Goal: Task Accomplishment & Management: Complete application form

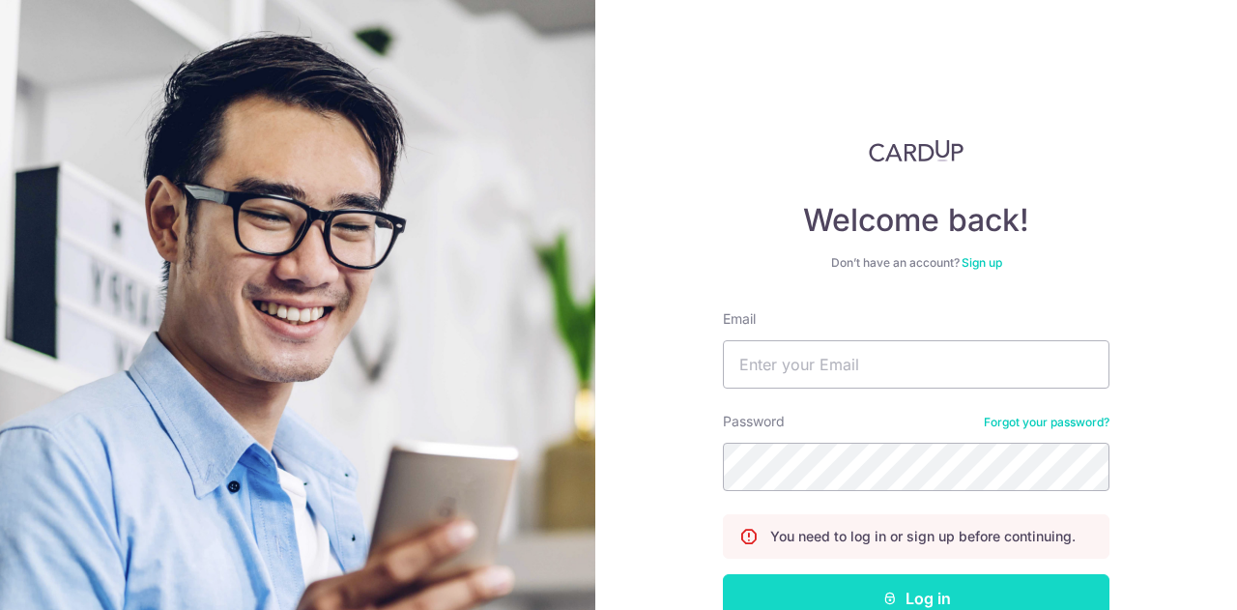
type input "yazadcooper@dbs.com"
click at [935, 589] on button "Log in" at bounding box center [916, 598] width 386 height 48
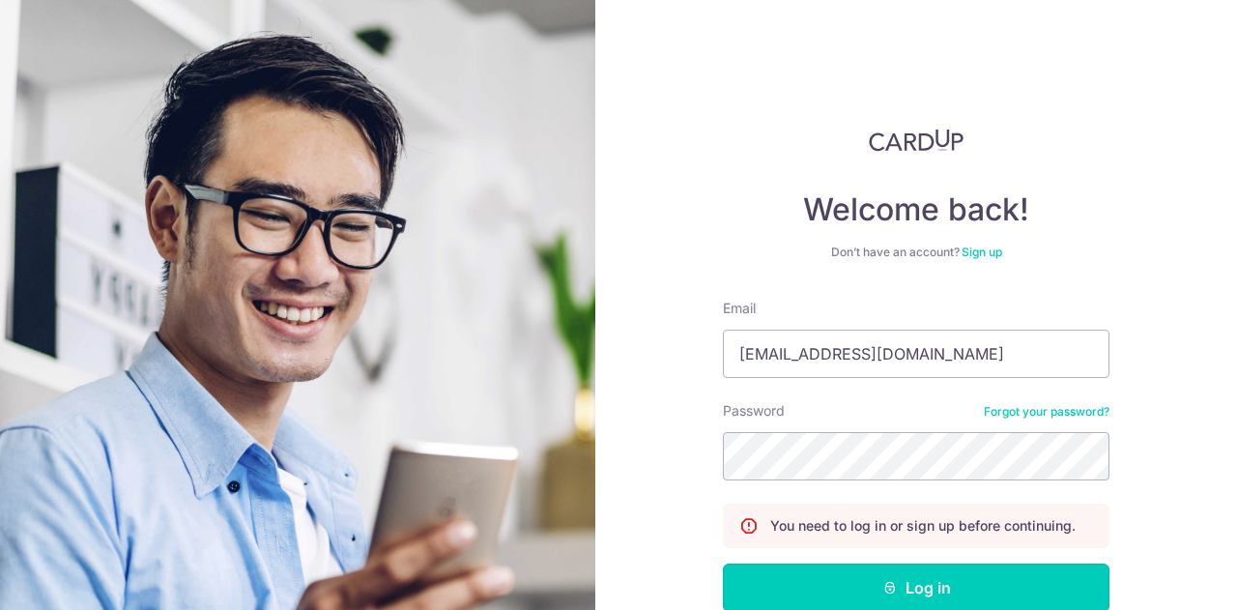
scroll to position [120, 0]
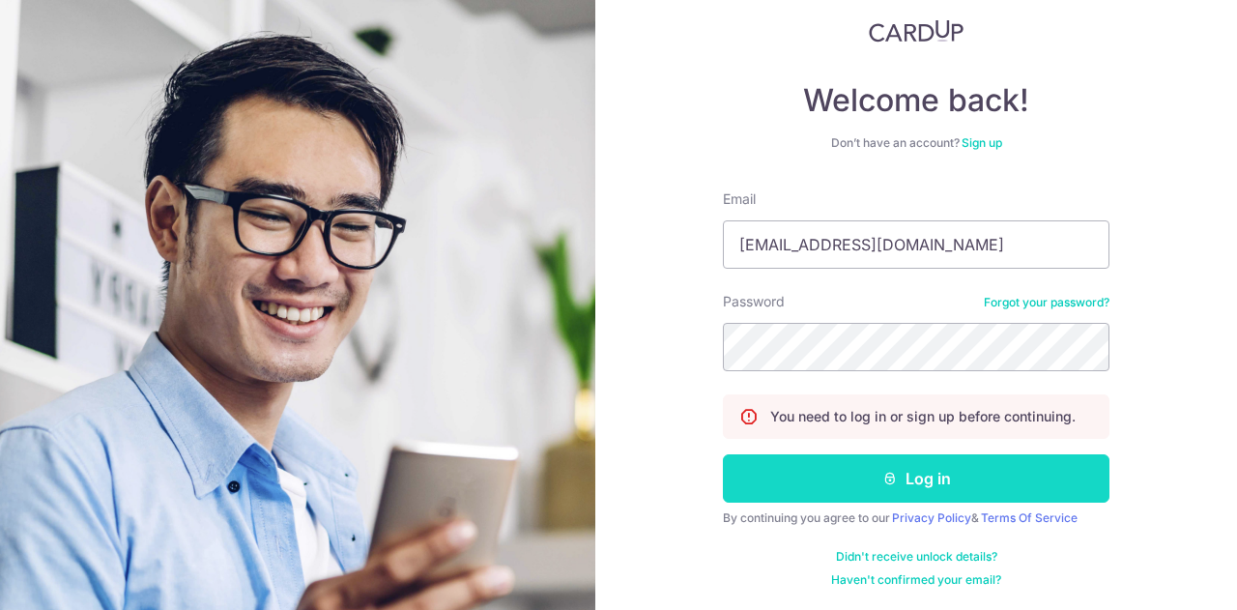
click at [887, 484] on icon "submit" at bounding box center [889, 477] width 15 height 15
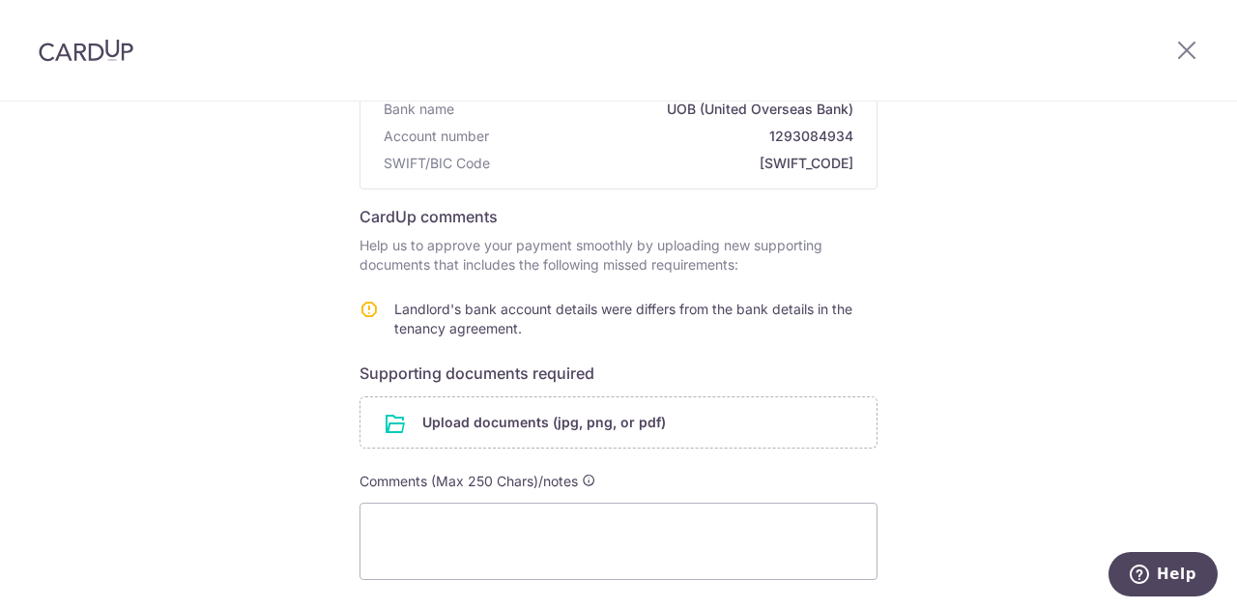
scroll to position [324, 0]
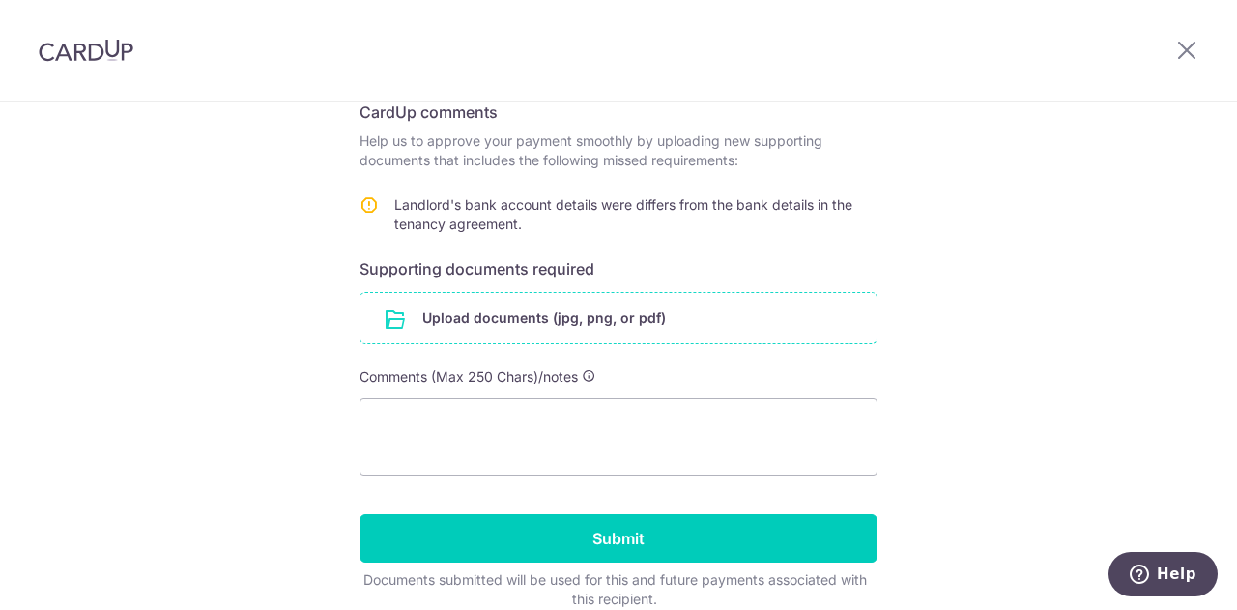
click at [515, 324] on input "file" at bounding box center [618, 318] width 516 height 50
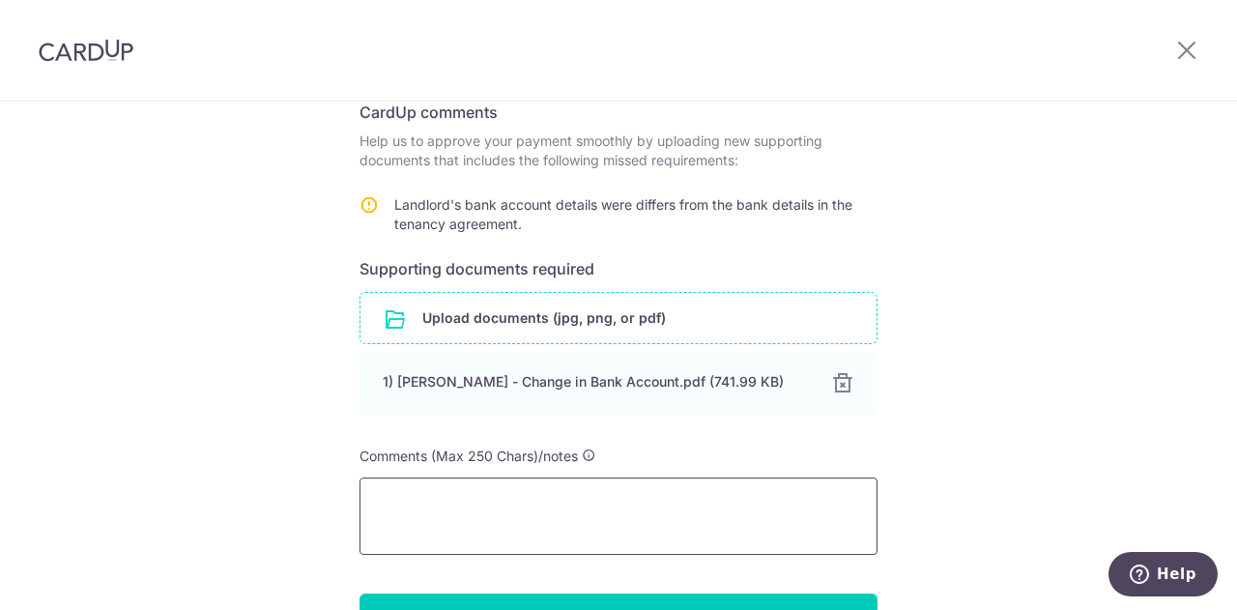
click at [393, 503] on textarea at bounding box center [618, 515] width 518 height 77
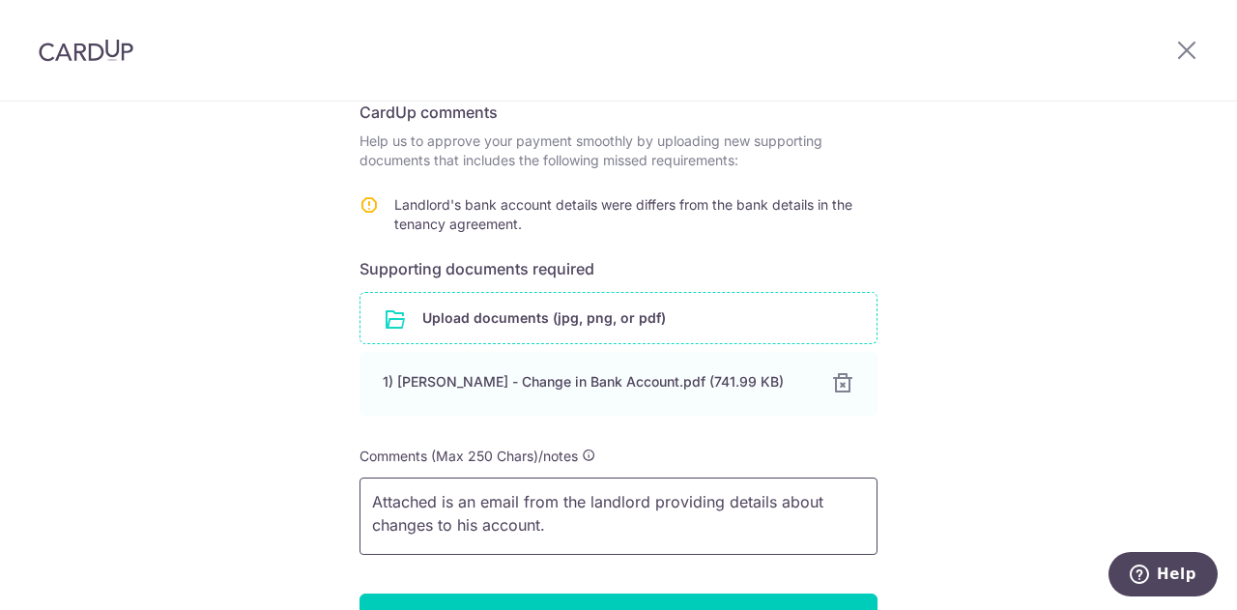
scroll to position [492, 0]
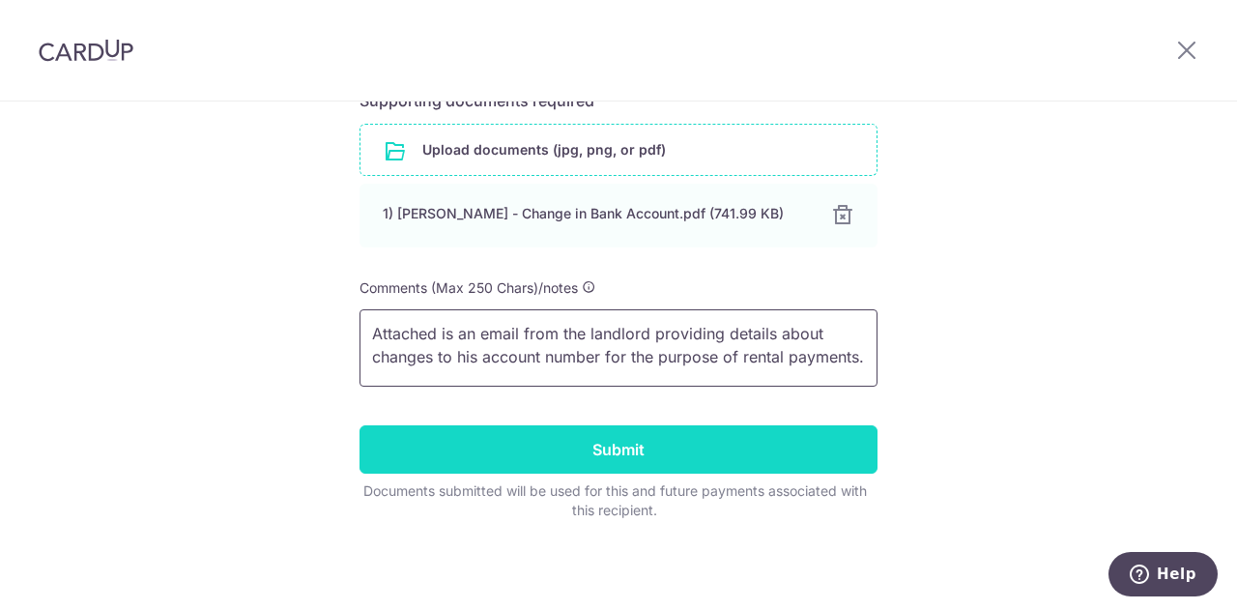
type textarea "Attached is an email from the landlord providing details about changes to his a…"
click at [600, 456] on input "Submit" at bounding box center [618, 449] width 518 height 48
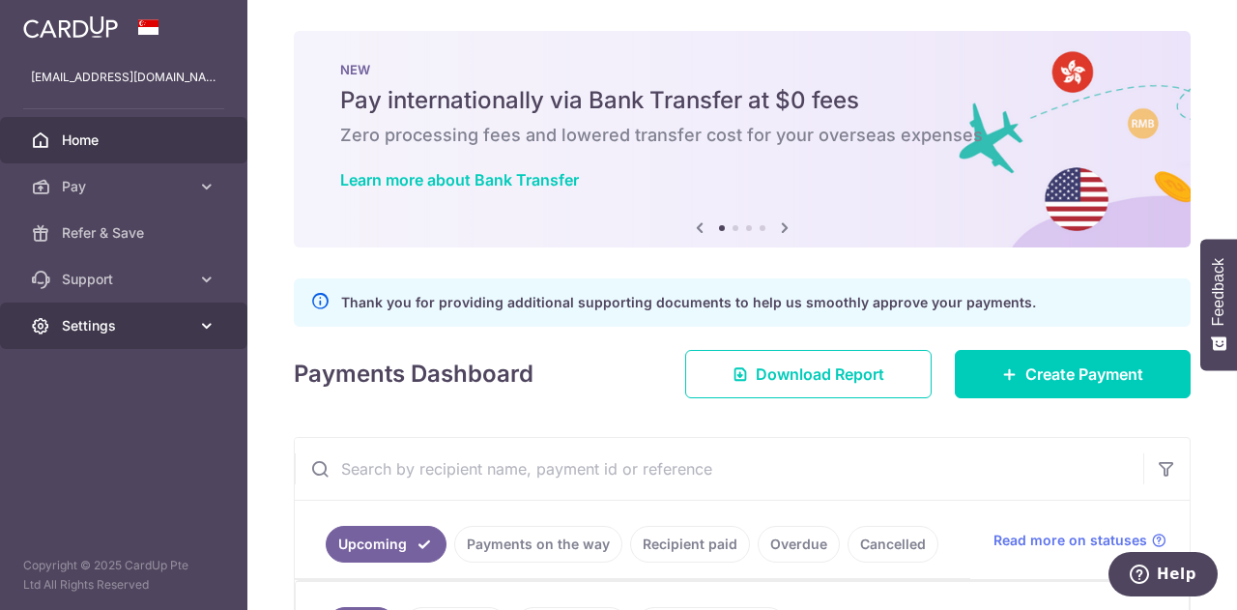
click at [209, 330] on icon at bounding box center [206, 325] width 19 height 19
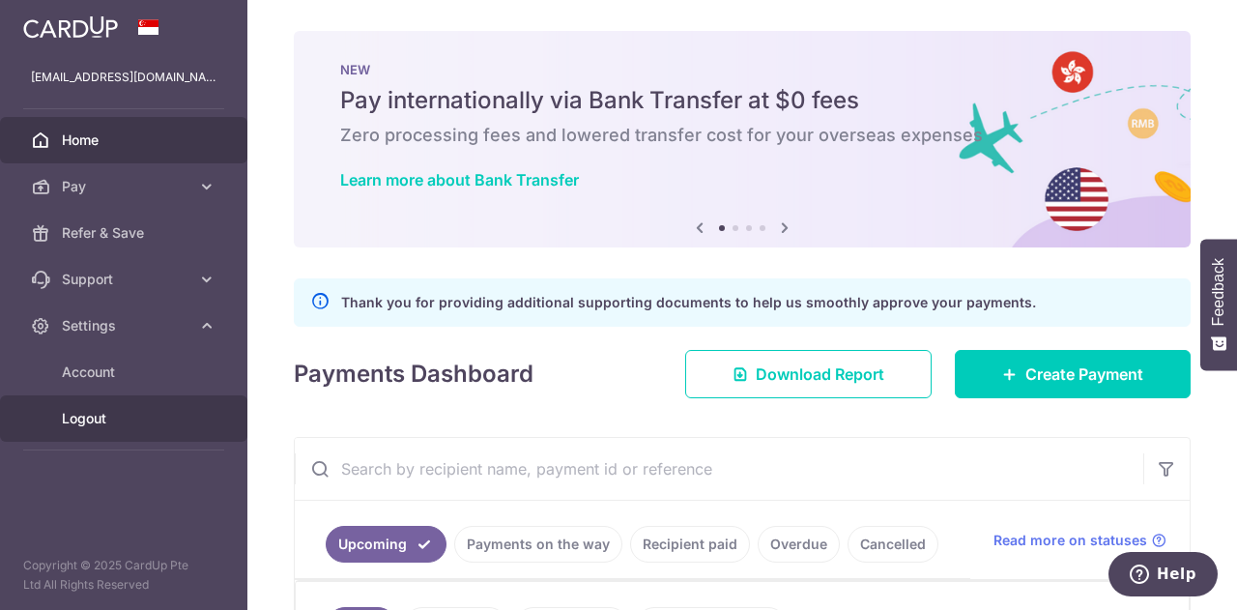
click at [93, 415] on span "Logout" at bounding box center [126, 418] width 128 height 19
